Goal: Task Accomplishment & Management: Manage account settings

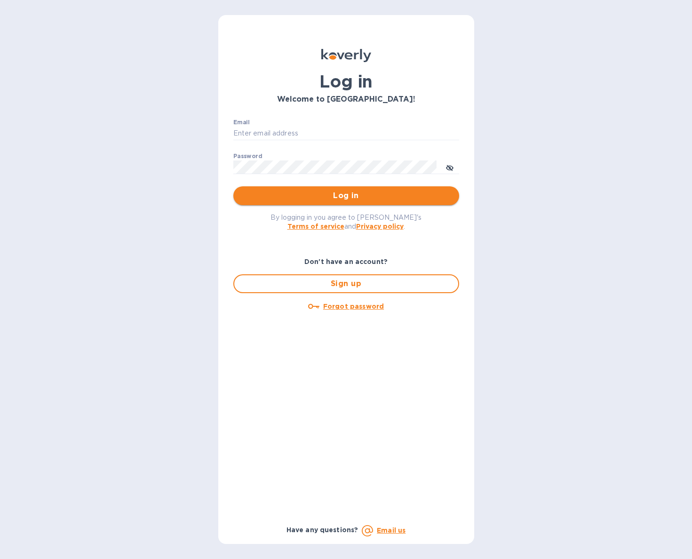
type input "b@[DOMAIN_NAME]"
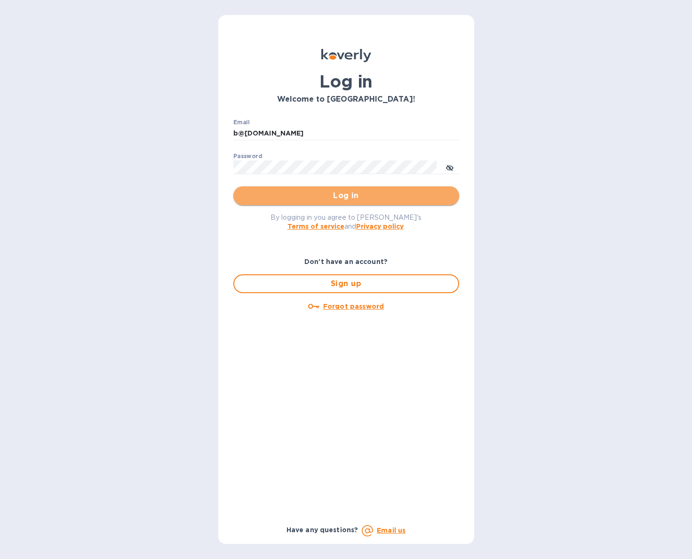
click at [293, 193] on span "Log in" at bounding box center [346, 195] width 211 height 11
